Goal: Find specific page/section: Find specific page/section

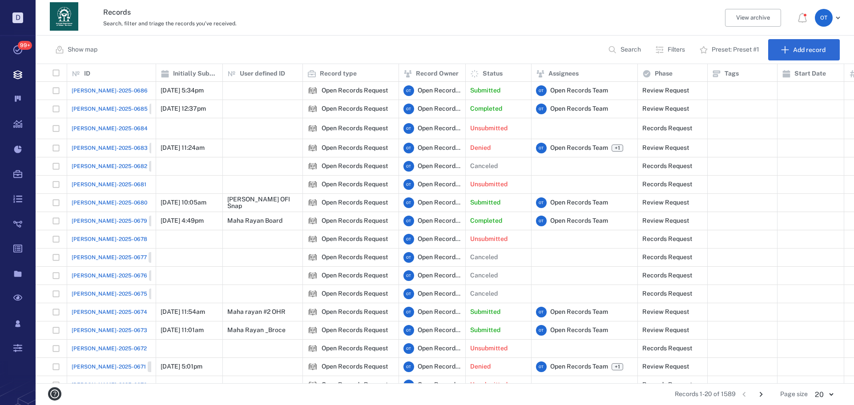
click at [88, 92] on span "[PERSON_NAME]-2025-0686" at bounding box center [110, 91] width 76 height 8
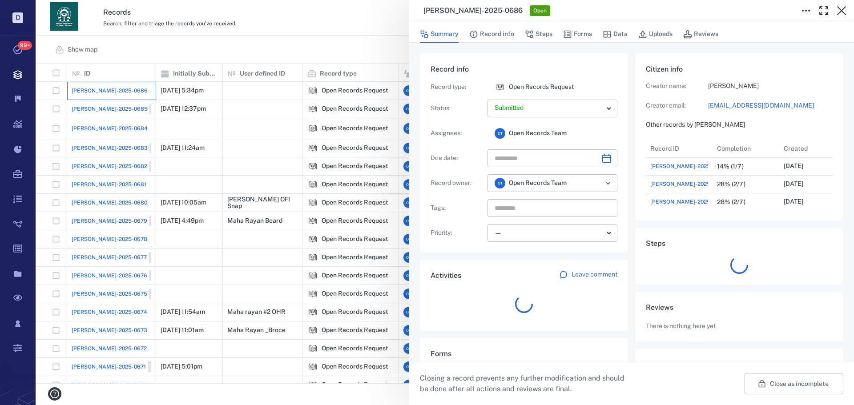
scroll to position [7, 7]
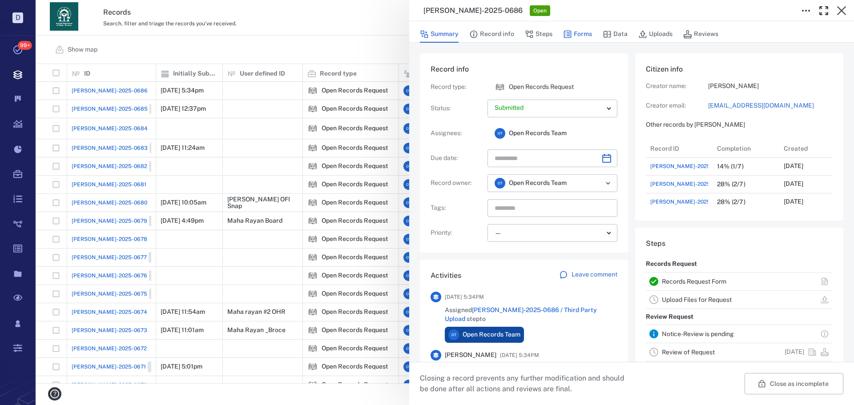
click at [590, 39] on button "Forms" at bounding box center [577, 34] width 29 height 17
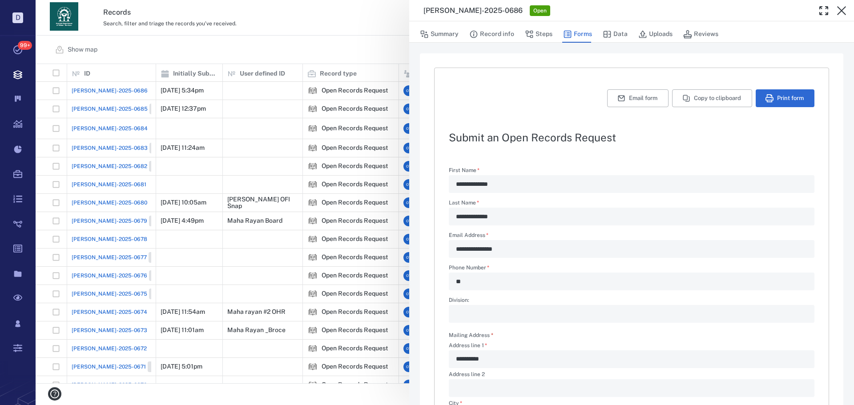
scroll to position [214, 0]
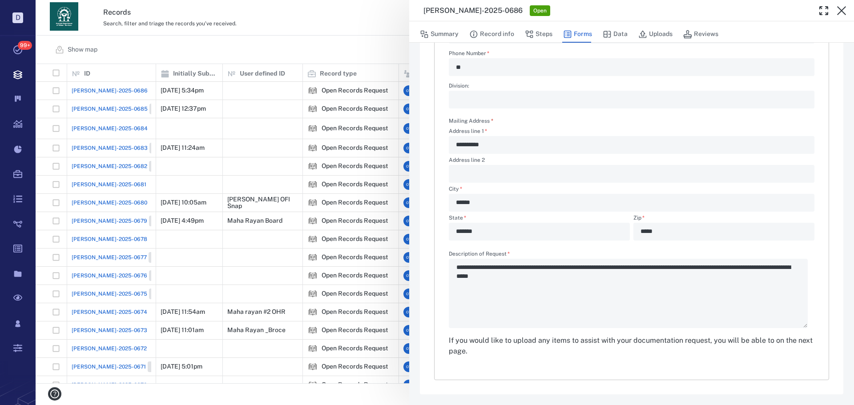
drag, startPoint x: 298, startPoint y: 69, endPoint x: 481, endPoint y: 56, distance: 183.8
click at [298, 69] on div "**********" at bounding box center [445, 202] width 819 height 405
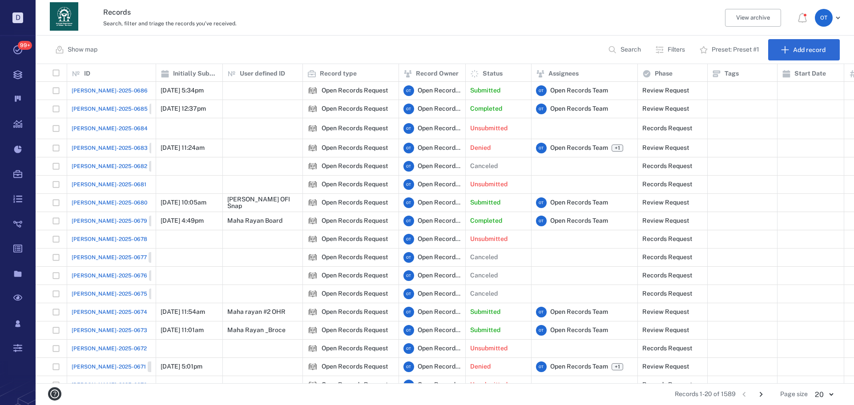
click at [631, 50] on p "Search" at bounding box center [631, 49] width 20 height 9
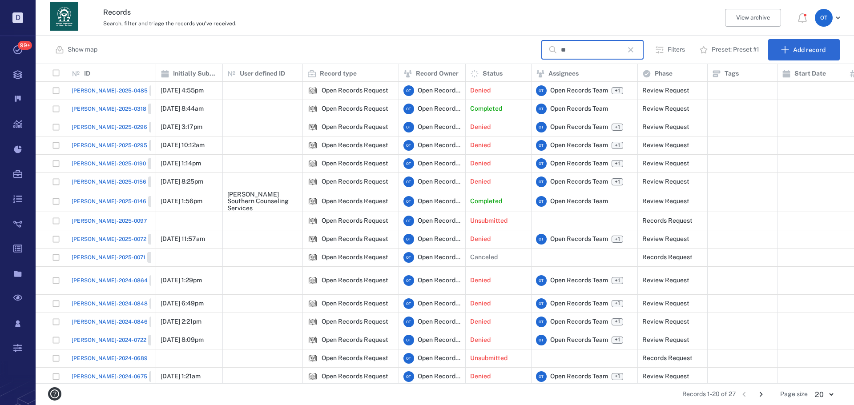
type input "*"
type input "**********"
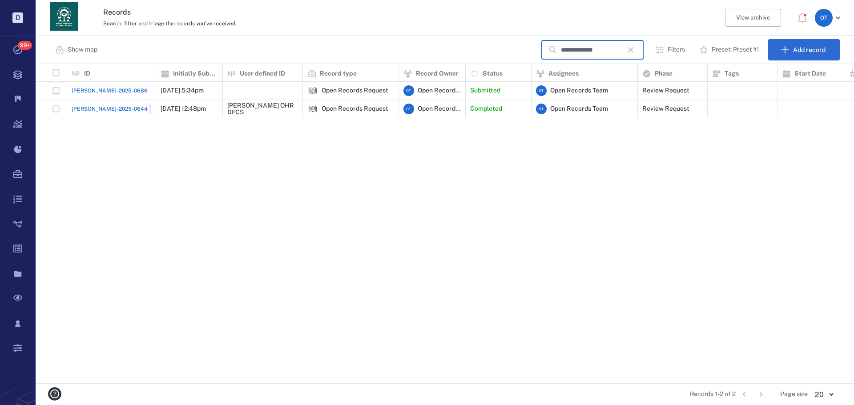
click at [92, 89] on span "[PERSON_NAME]-2025-0686" at bounding box center [110, 91] width 76 height 8
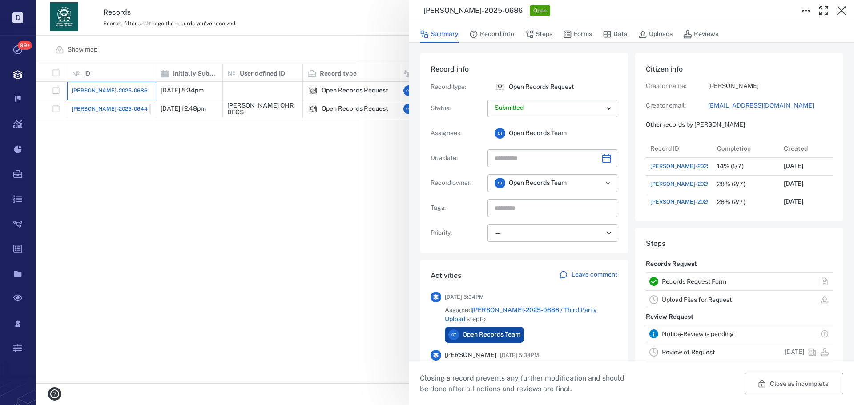
scroll to position [71, 170]
click at [569, 31] on icon "button" at bounding box center [568, 35] width 8 height 8
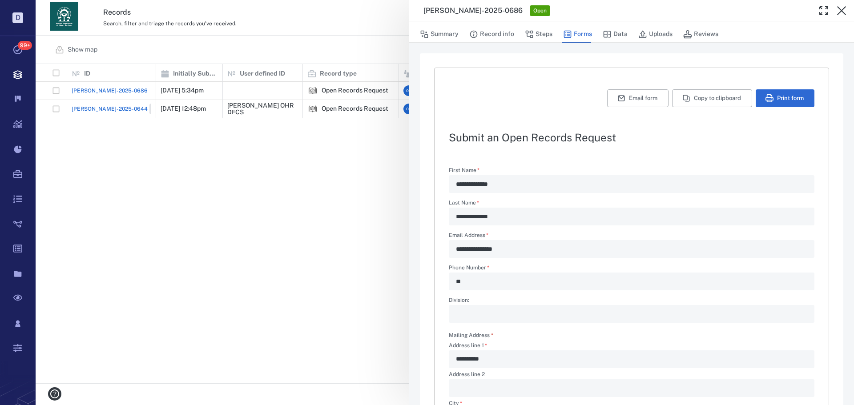
click at [197, 182] on div "**********" at bounding box center [445, 202] width 819 height 405
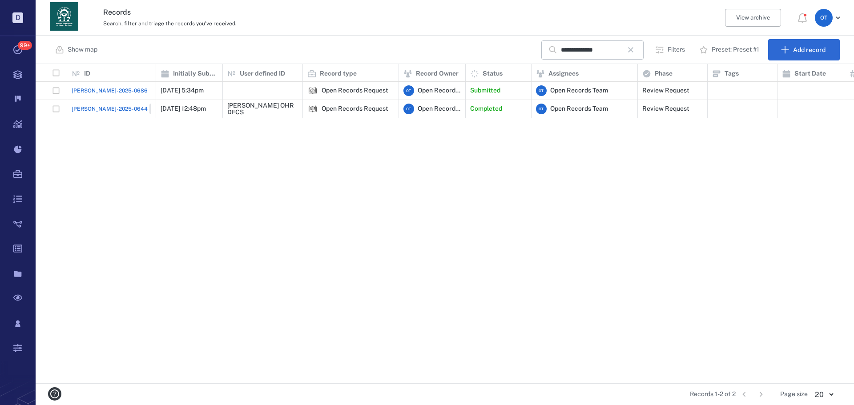
click at [91, 109] on span "[PERSON_NAME]-2025-0644" at bounding box center [110, 109] width 76 height 8
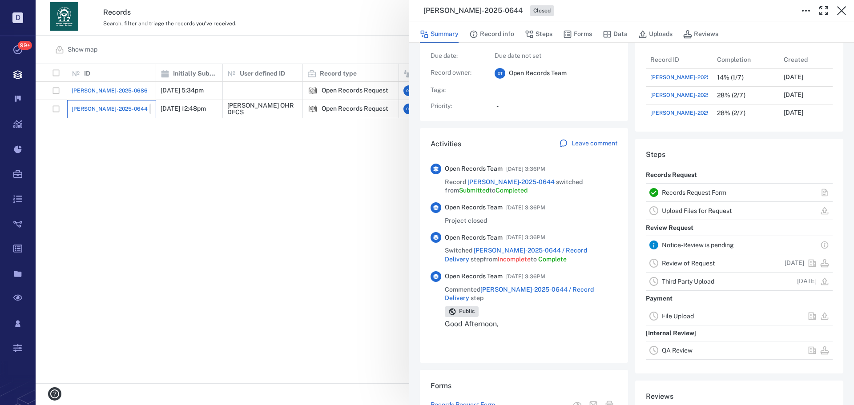
scroll to position [178, 0]
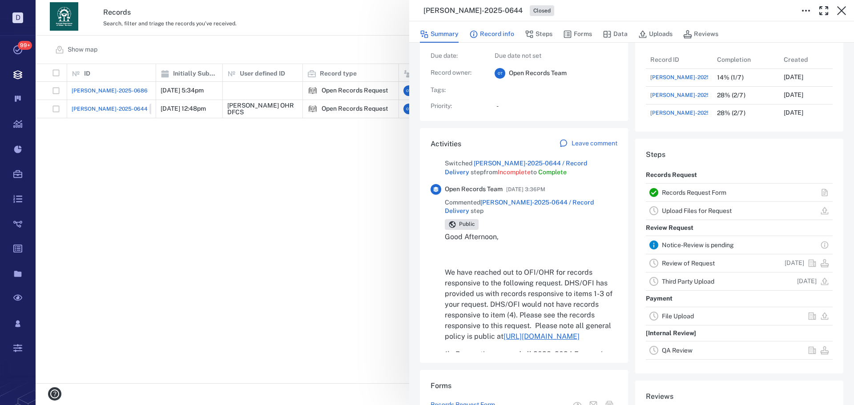
click at [505, 29] on button "Record info" at bounding box center [491, 34] width 45 height 17
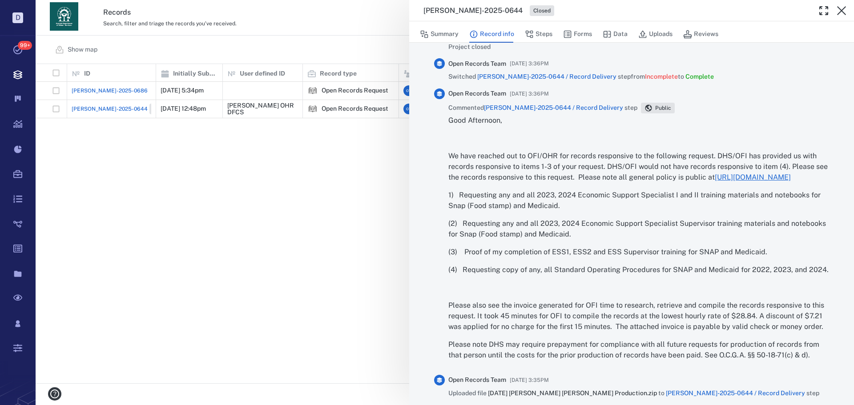
scroll to position [579, 0]
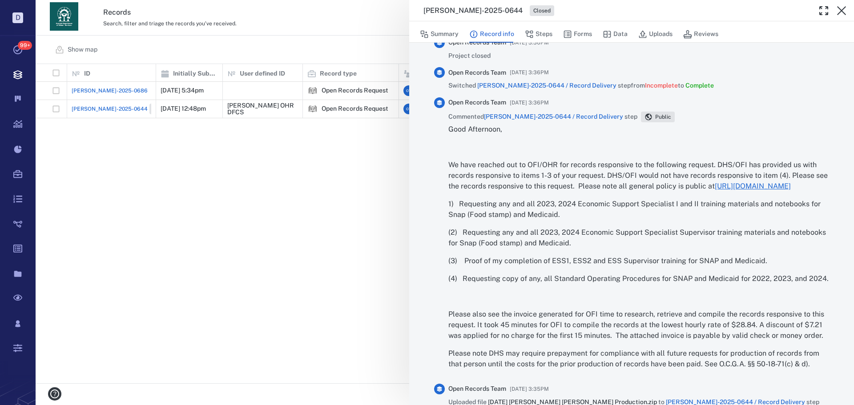
click at [310, 198] on div "[PERSON_NAME]-2025-0644 Closed Summary Record info Steps Forms Data Uploads Rev…" at bounding box center [445, 202] width 819 height 405
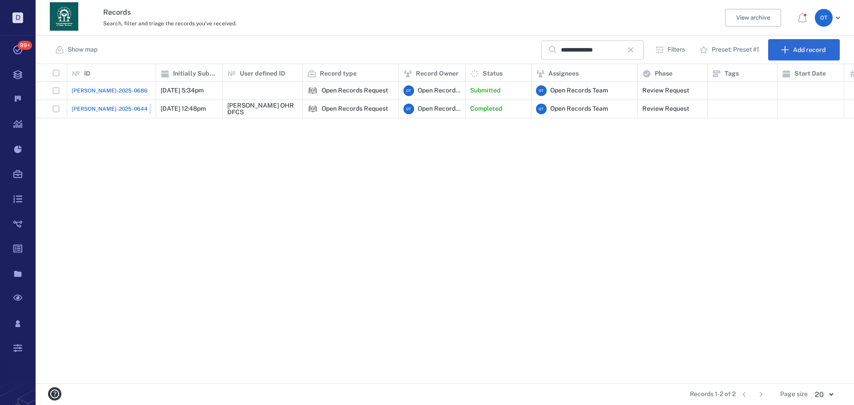
click at [634, 43] on button "button" at bounding box center [630, 49] width 15 height 15
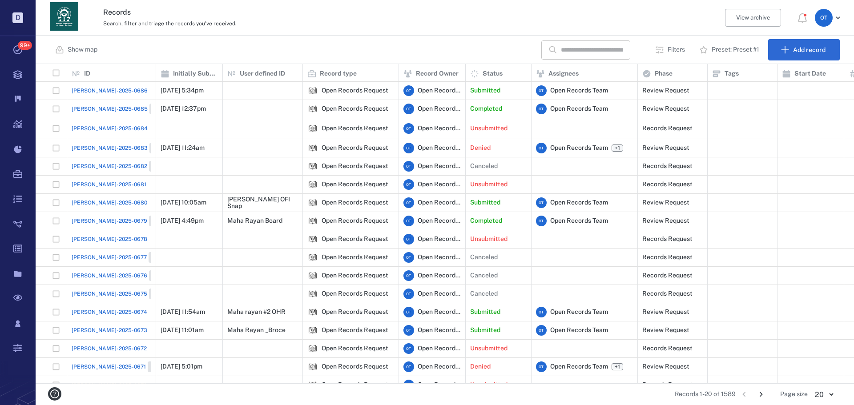
click at [91, 91] on span "[PERSON_NAME]-2025-0686" at bounding box center [110, 91] width 76 height 8
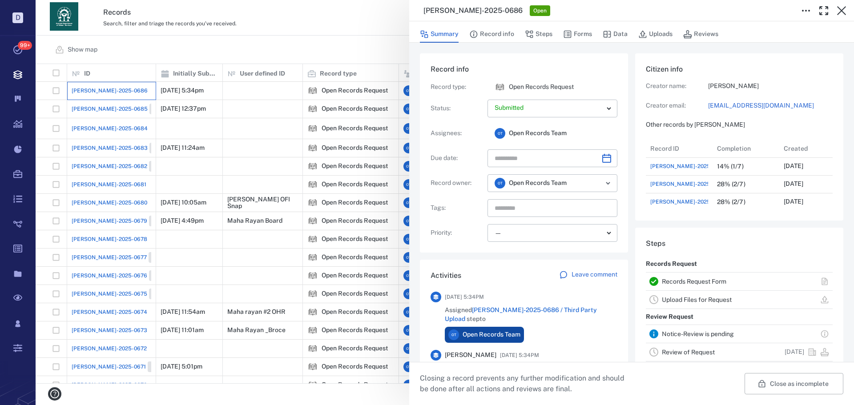
scroll to position [71, 170]
click at [586, 37] on button "Forms" at bounding box center [577, 34] width 29 height 17
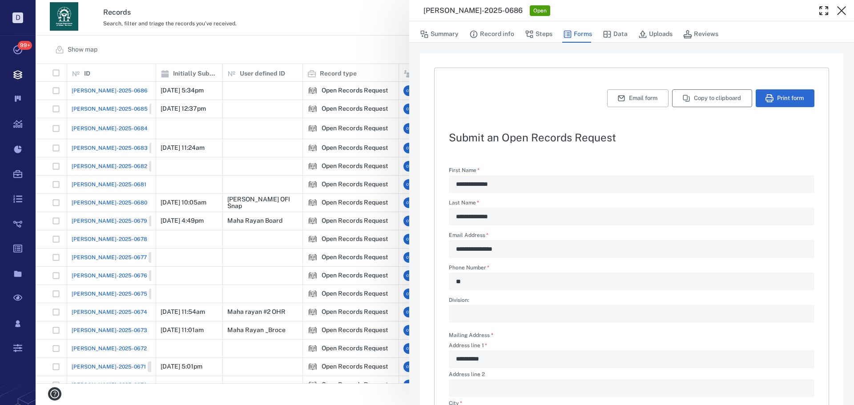
click at [700, 93] on button "Copy to clipboard" at bounding box center [712, 98] width 80 height 18
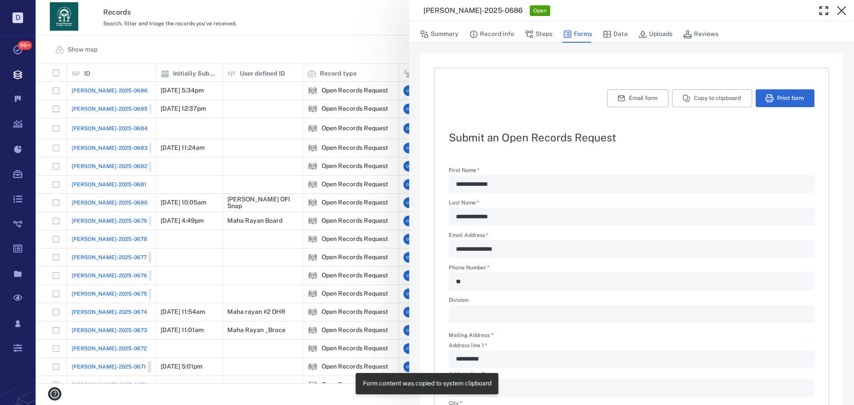
click at [234, 51] on div "**********" at bounding box center [445, 202] width 819 height 405
